Goal: Share content: Share content

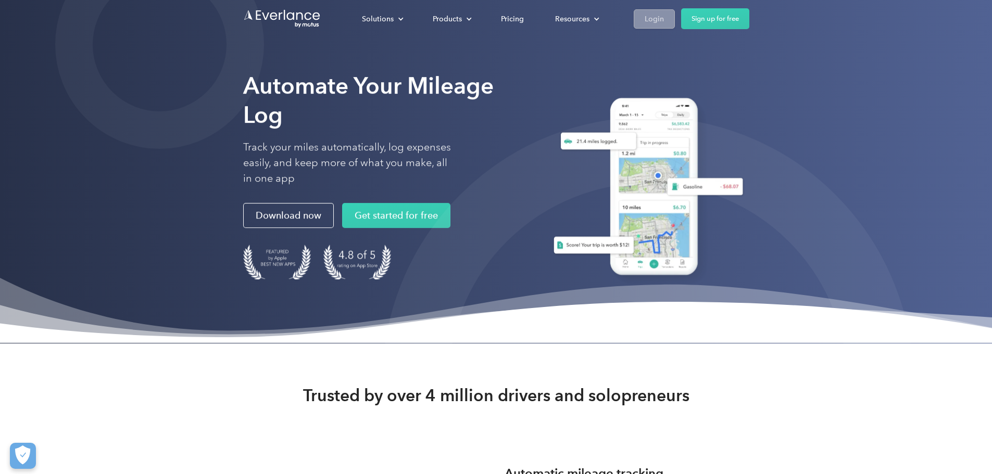
click at [664, 17] on div "Login" at bounding box center [653, 18] width 19 height 13
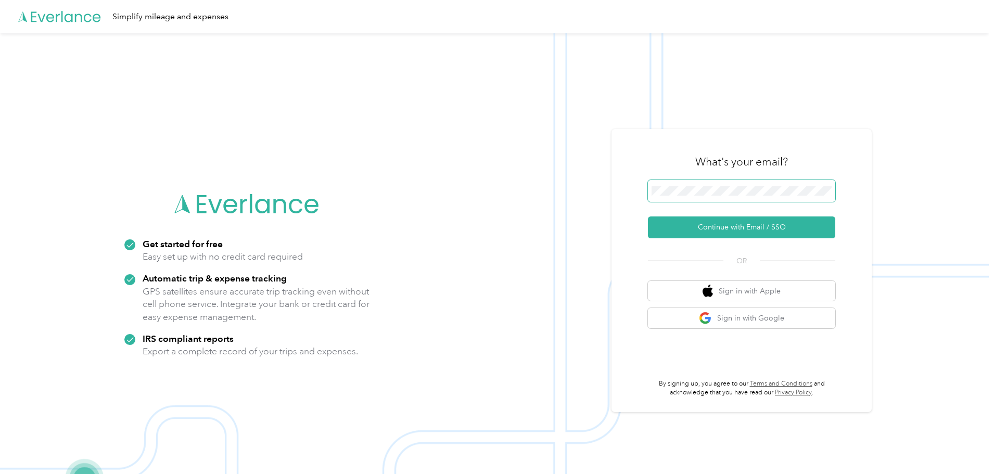
click at [754, 182] on span at bounding box center [741, 191] width 187 height 22
click at [764, 321] on button "Sign in with Google" at bounding box center [741, 318] width 187 height 20
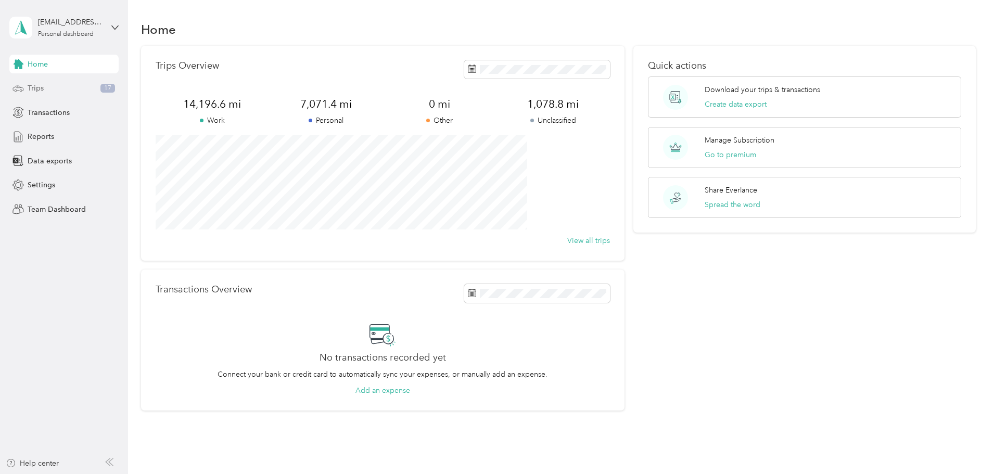
click at [49, 90] on div "Trips 17" at bounding box center [63, 88] width 109 height 19
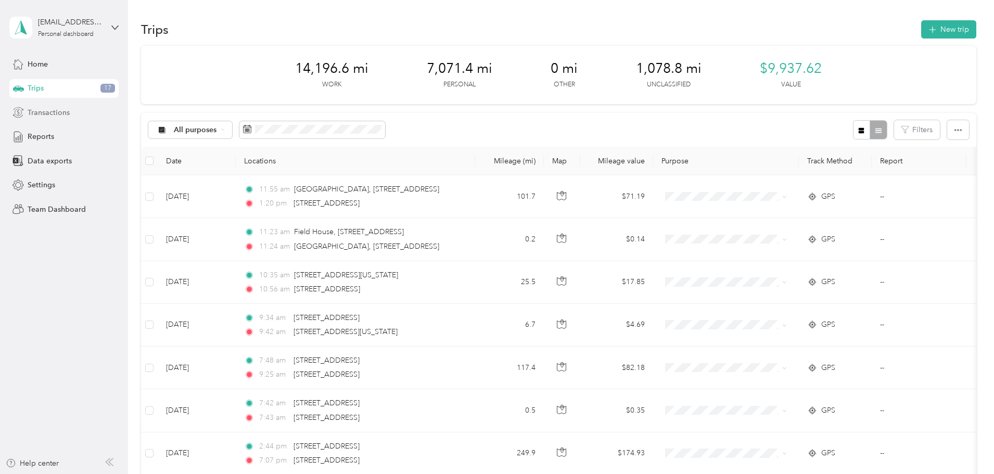
click at [61, 115] on span "Transactions" at bounding box center [49, 112] width 42 height 11
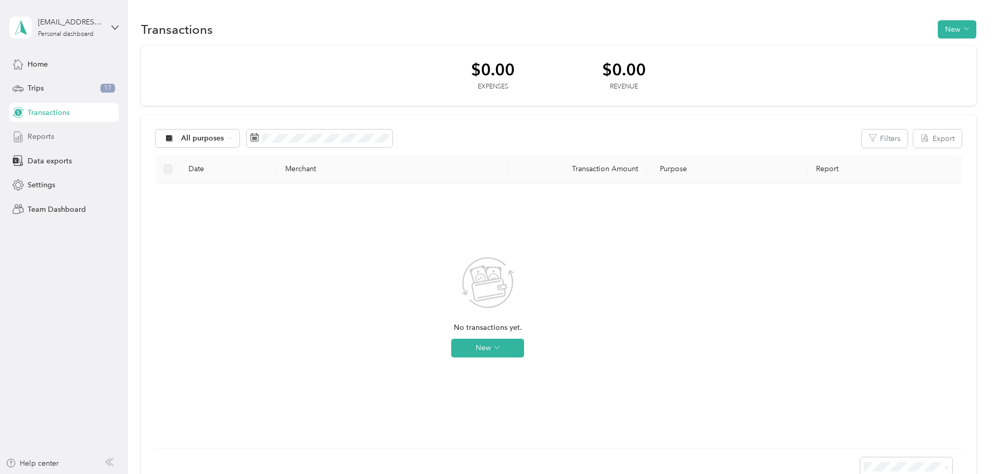
click at [52, 132] on div "Home Trips 17 Transactions Reports Data exports Settings Team Dashboard" at bounding box center [63, 137] width 109 height 164
click at [52, 139] on span "Reports" at bounding box center [41, 136] width 27 height 11
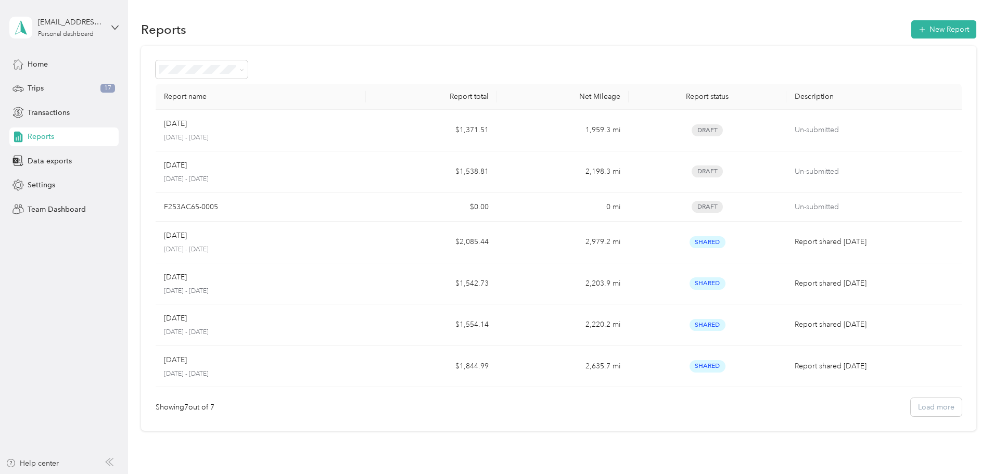
click at [363, 56] on div "Report name Report total Net Mileage Report status Description Aug 2025 August …" at bounding box center [558, 239] width 835 height 386
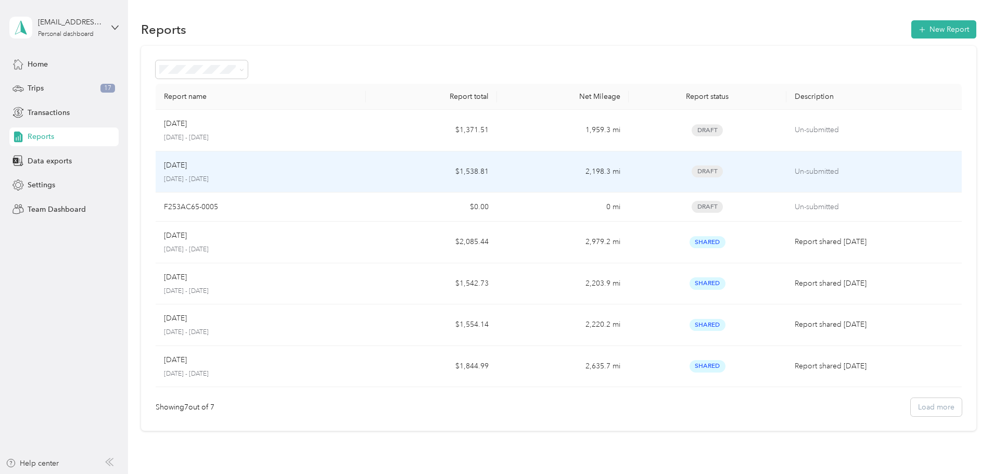
click at [358, 176] on p "July 1 - 31, 2025" at bounding box center [261, 179] width 194 height 9
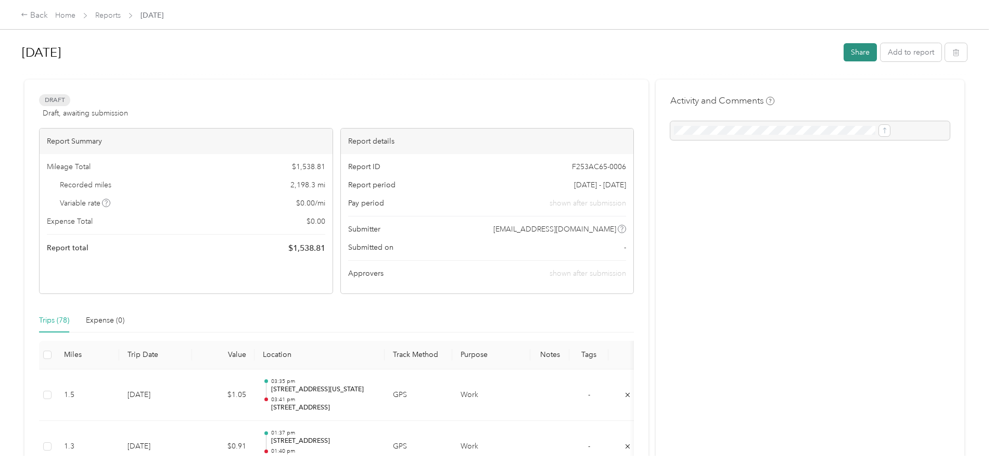
click at [844, 56] on button "Share" at bounding box center [860, 52] width 33 height 18
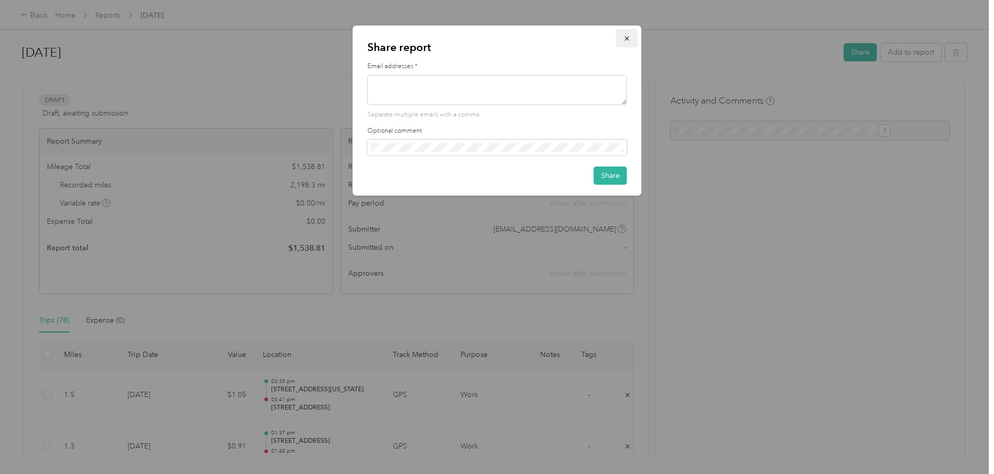
click at [630, 32] on button "button" at bounding box center [627, 38] width 22 height 18
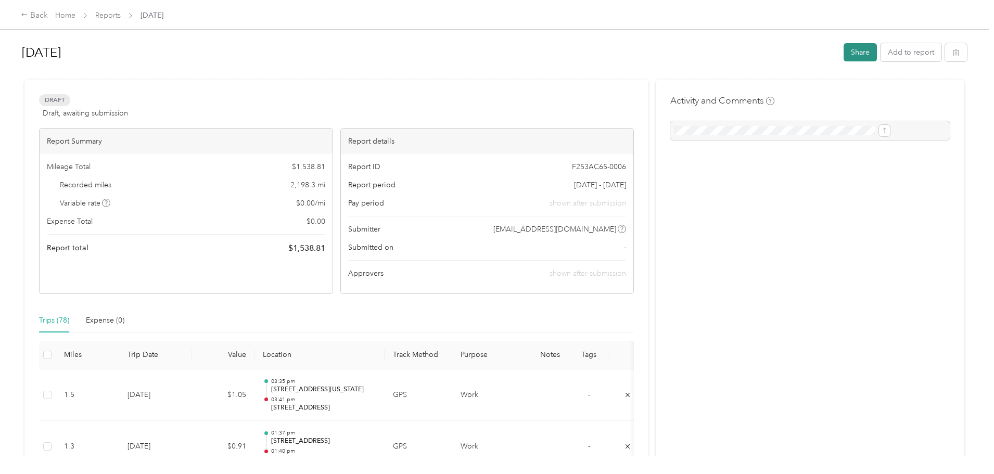
click at [844, 54] on button "Share" at bounding box center [860, 52] width 33 height 18
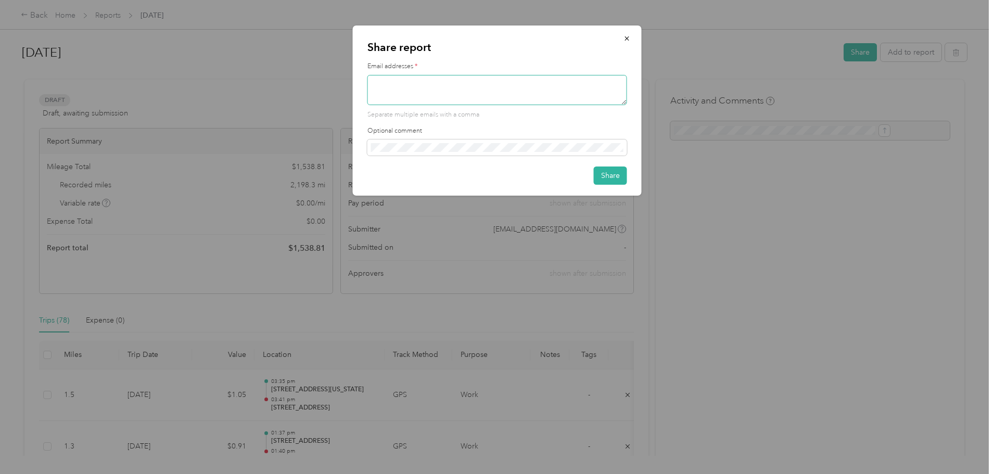
click at [489, 87] on textarea at bounding box center [497, 90] width 260 height 30
type textarea "awelch@garlandco.com"
click at [613, 171] on button "Share" at bounding box center [610, 176] width 33 height 18
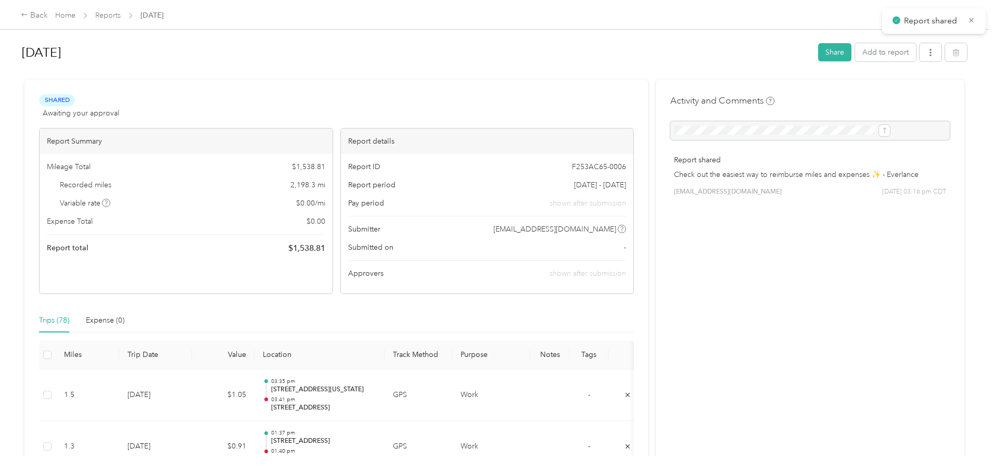
click at [934, 83] on div "Back Home Reports Jul 2025 Jul 2025 Share Add to report Shared Awaiting your ap…" at bounding box center [494, 237] width 989 height 474
click at [920, 47] on button "button" at bounding box center [931, 52] width 22 height 18
click at [831, 88] on span "Download" at bounding box center [815, 90] width 34 height 11
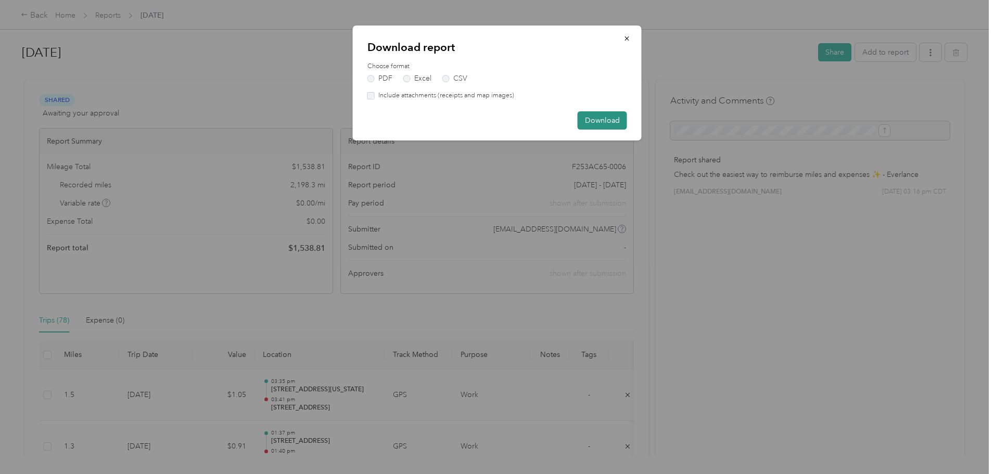
click at [592, 122] on button "Download" at bounding box center [602, 120] width 49 height 18
